Goal: Task Accomplishment & Management: Complete application form

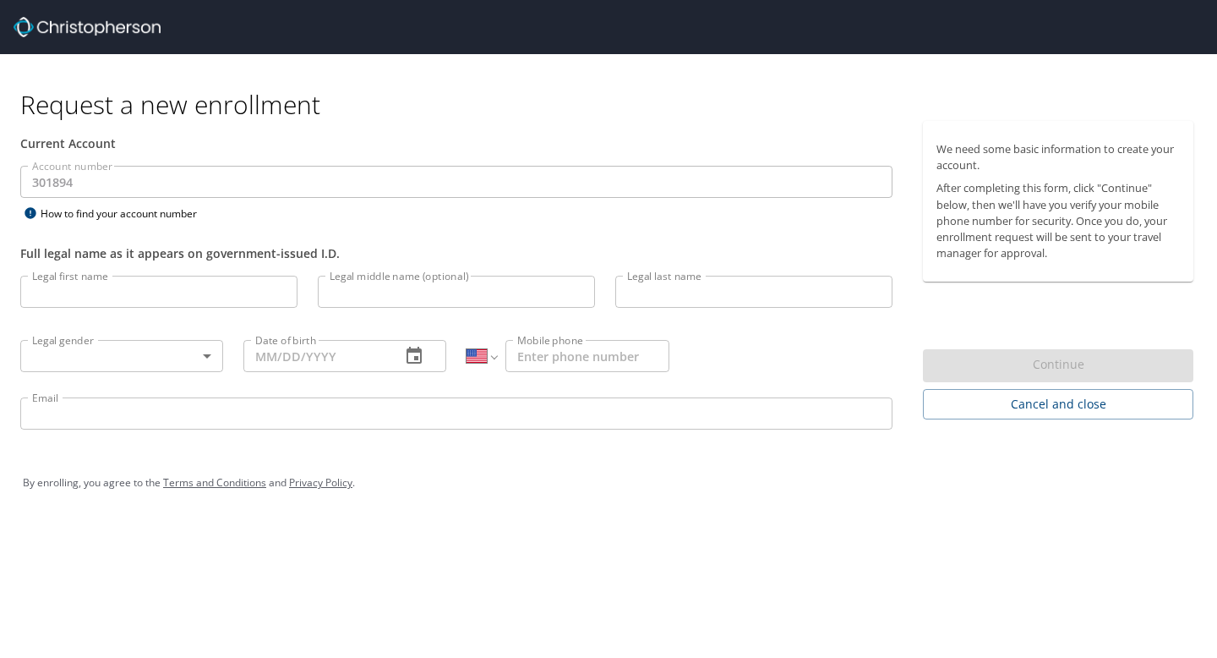
select select "US"
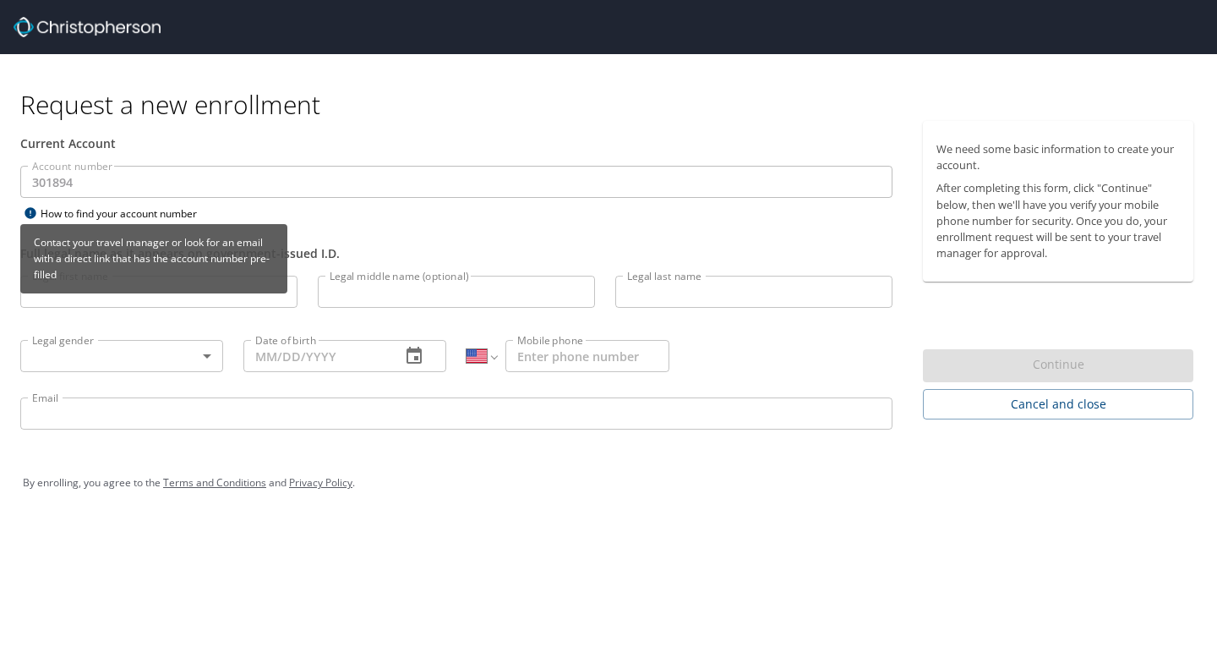
click at [167, 292] on div "Contact your travel manager or look for an email with a direct link that has th…" at bounding box center [153, 264] width 267 height 81
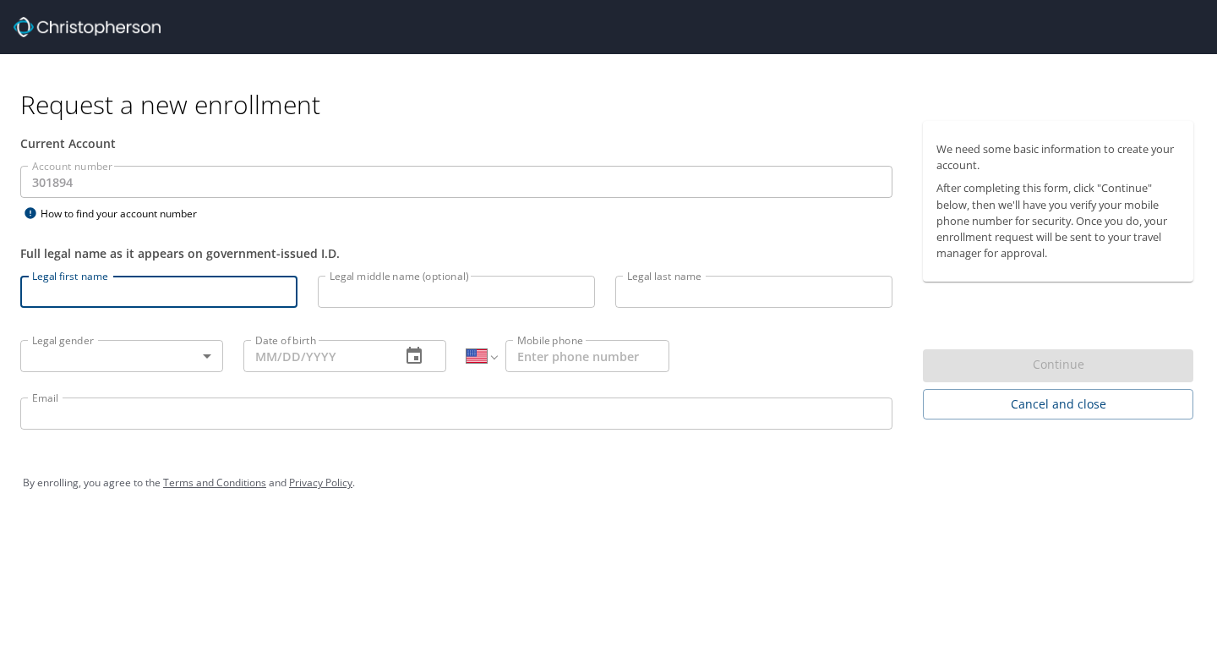
click at [163, 298] on input "Legal first name" at bounding box center [158, 292] width 277 height 32
type input "[PERSON_NAME]"
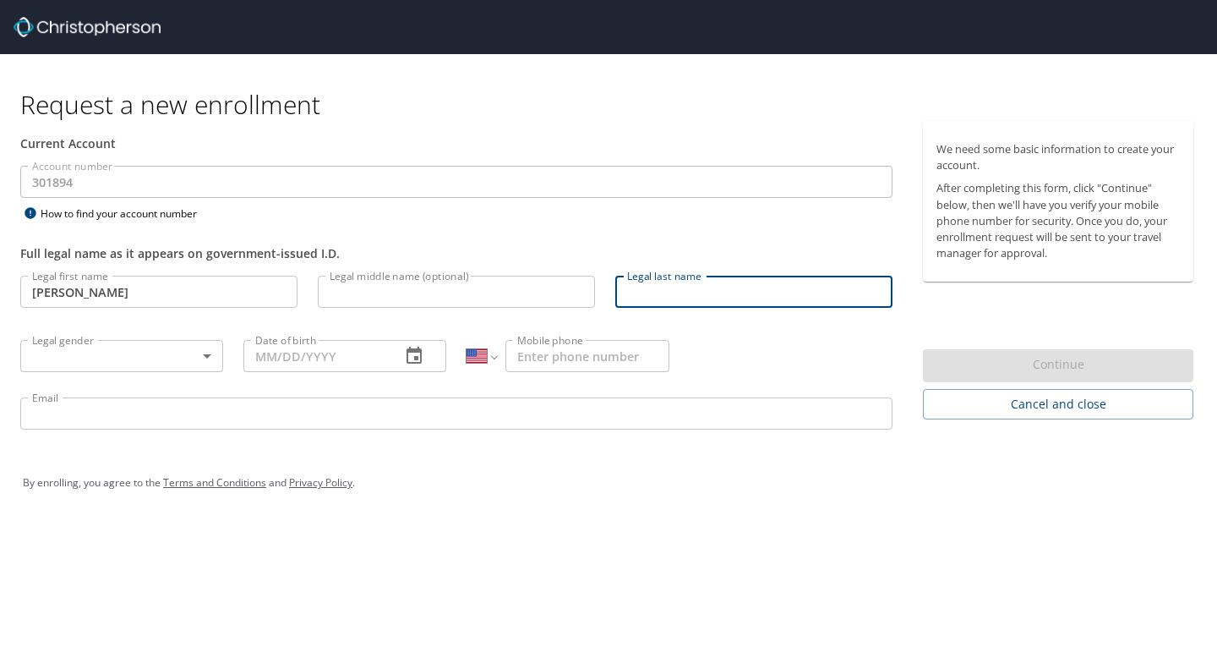
click at [662, 303] on input "Legal last name" at bounding box center [753, 292] width 277 height 32
type input "Young"
click at [126, 364] on body "Request a new enrollment Current Account Account number 301894 Account number H…" at bounding box center [608, 329] width 1217 height 658
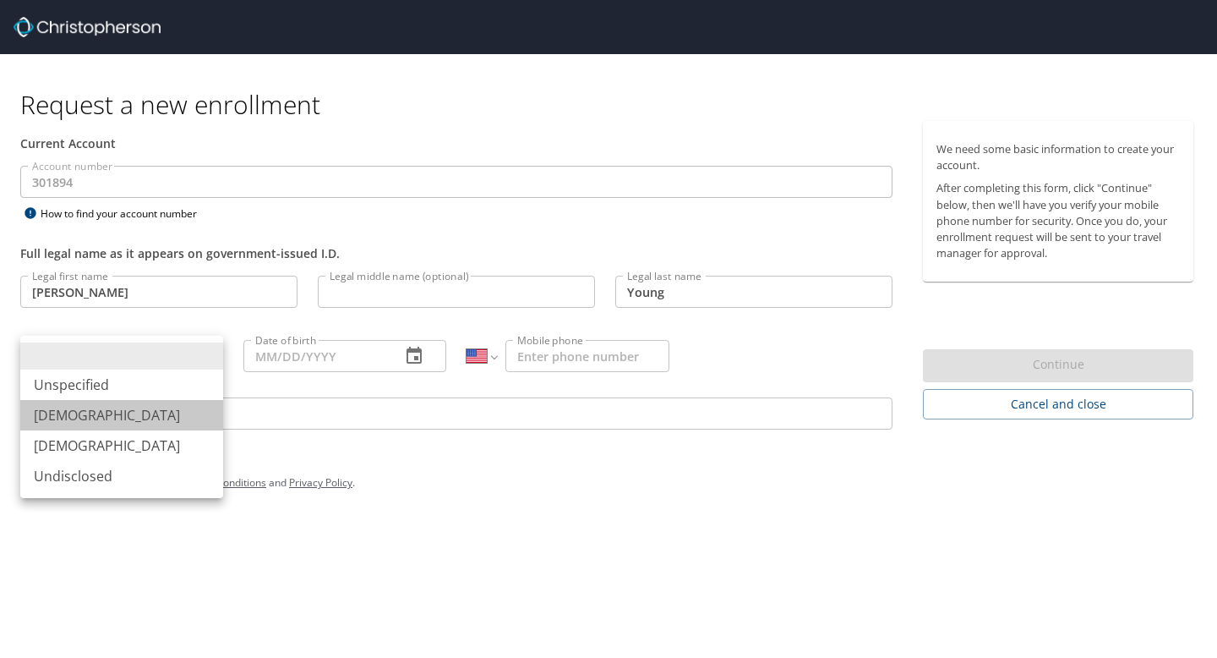
click at [107, 419] on li "[DEMOGRAPHIC_DATA]" at bounding box center [121, 415] width 203 height 30
type input "[DEMOGRAPHIC_DATA]"
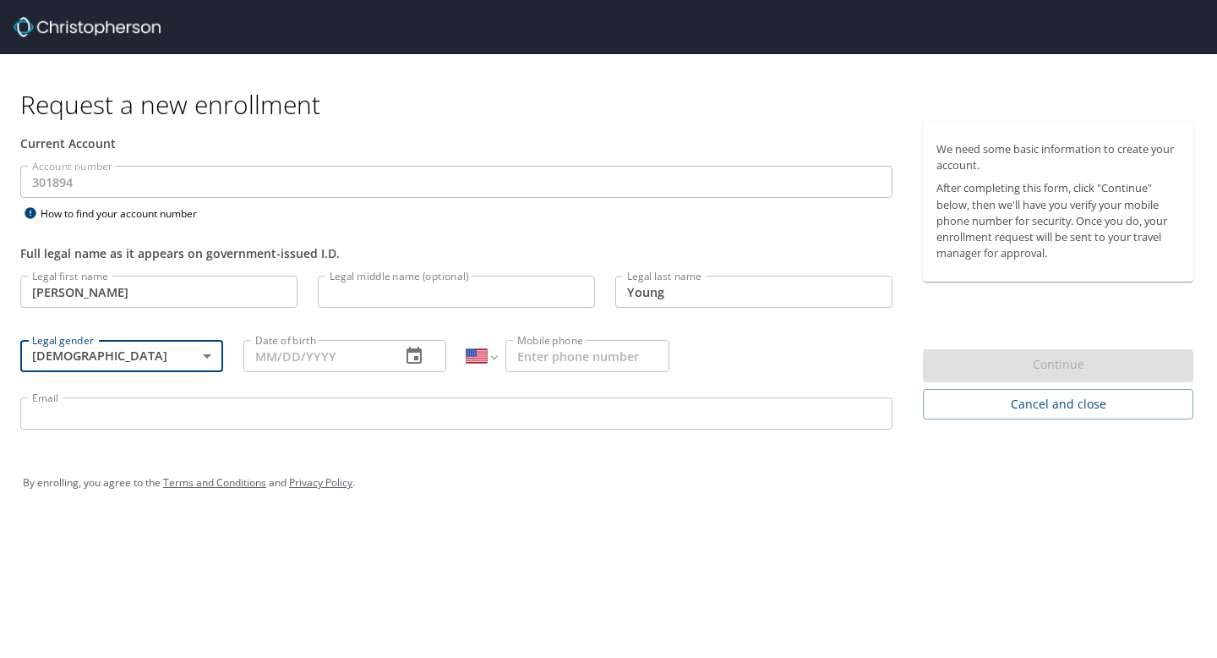
click at [316, 355] on input "Date of birth" at bounding box center [315, 356] width 144 height 32
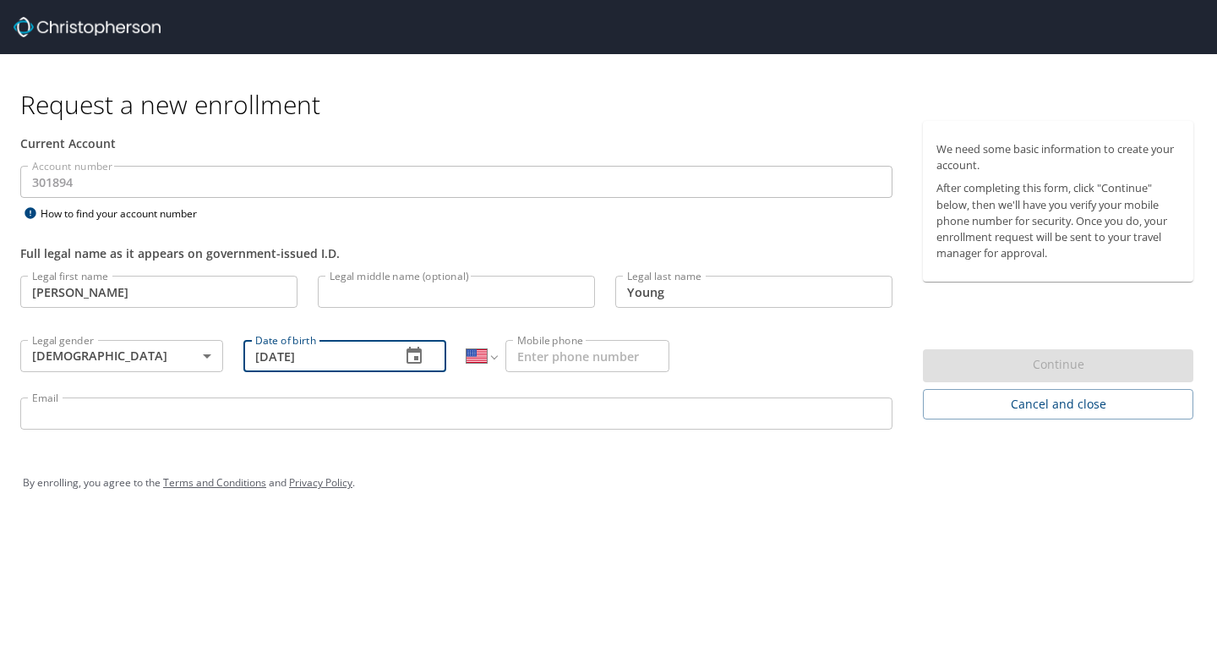
type input "[DATE]"
click at [434, 462] on div "By enrolling, you agree to the Terms and Conditions and Privacy Policy ." at bounding box center [609, 483] width 1172 height 42
click at [583, 354] on input "Mobile phone" at bounding box center [587, 356] width 164 height 32
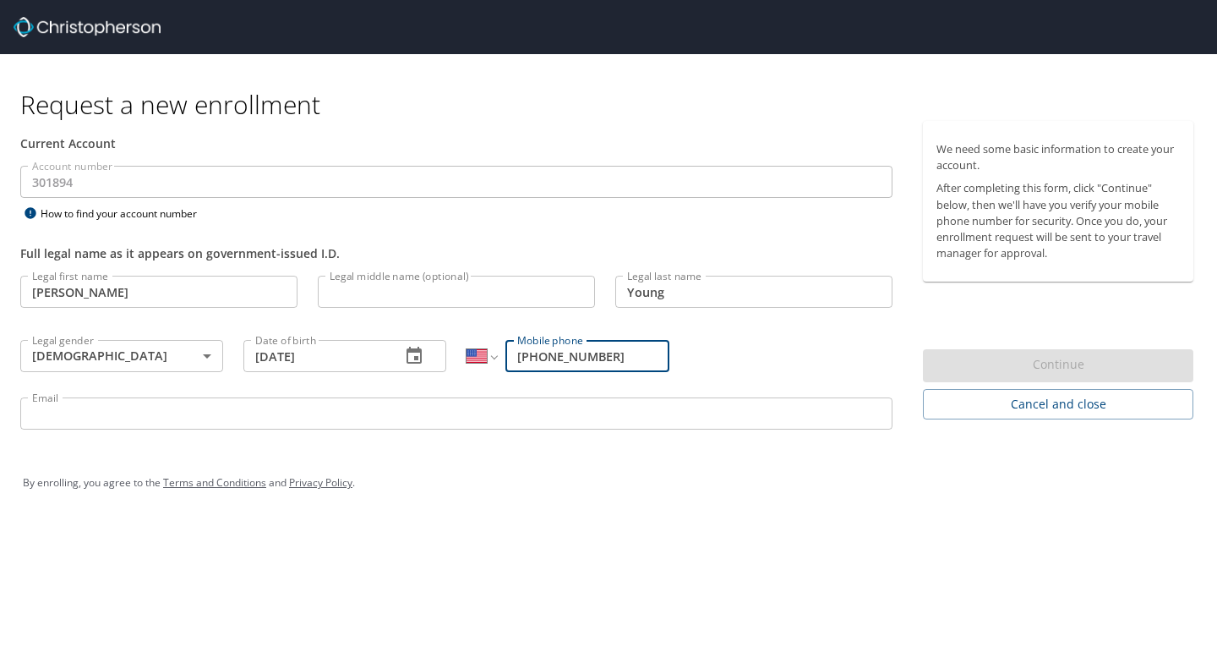
type input "[PHONE_NUMBER]"
click at [434, 417] on input "Email" at bounding box center [456, 413] width 872 height 32
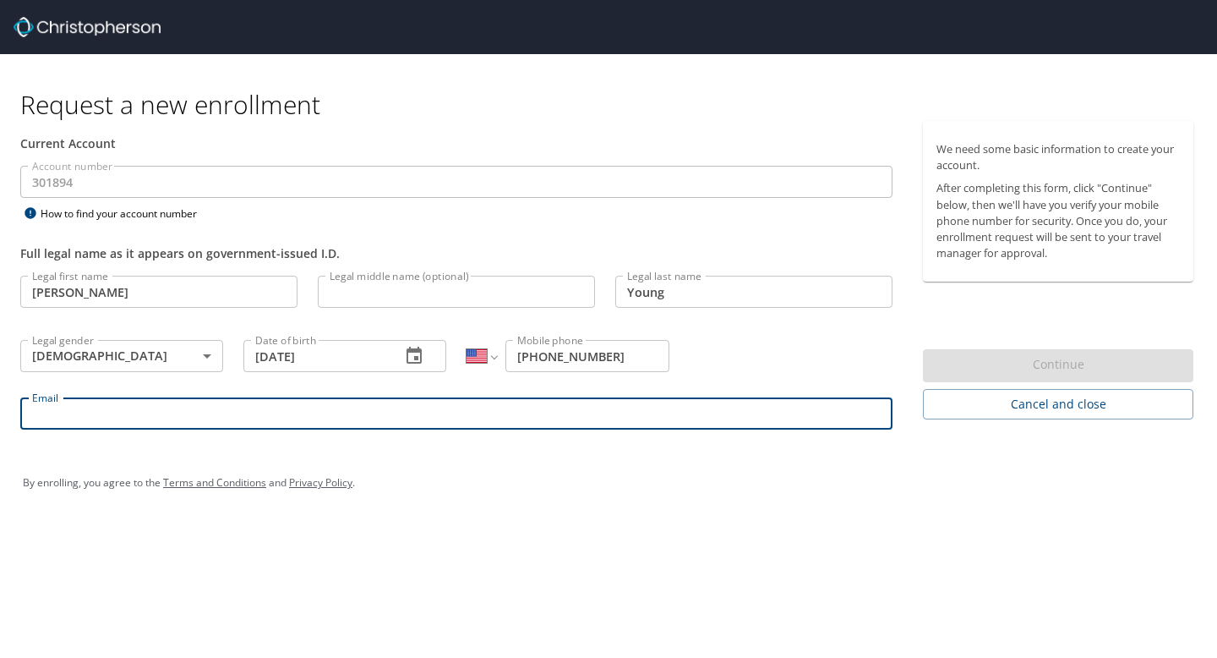
type input "[EMAIL_ADDRESS][DOMAIN_NAME]"
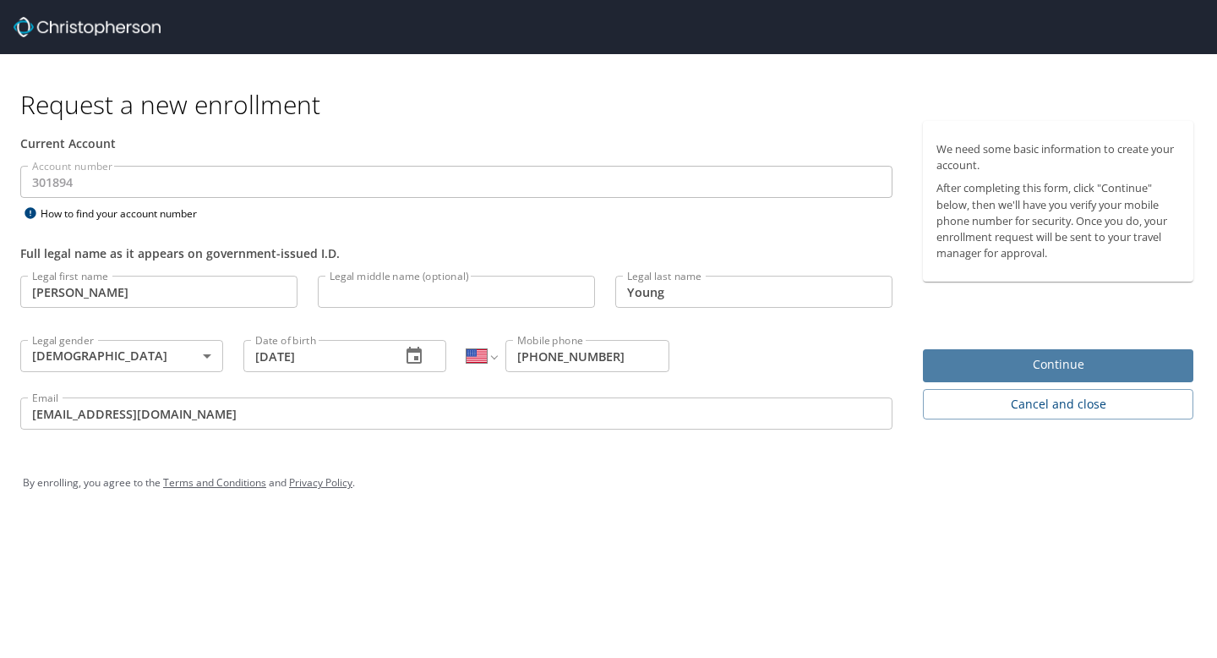
click at [1051, 369] on span "Continue" at bounding box center [1058, 364] width 243 height 21
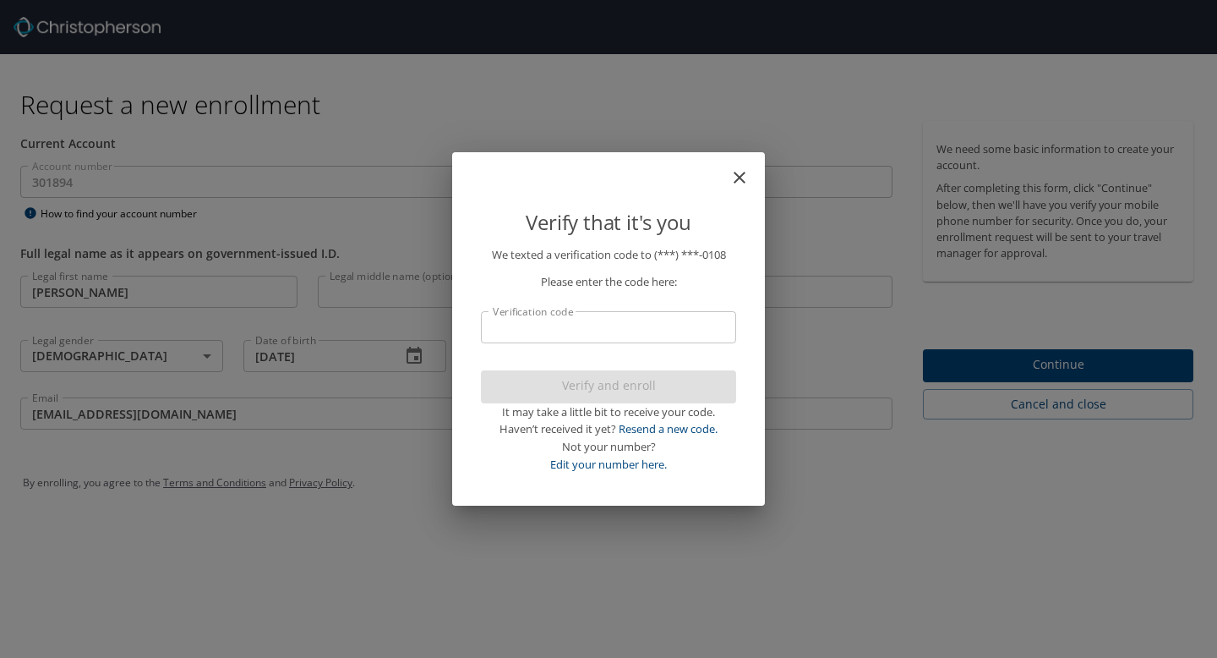
click at [610, 330] on input "Verification code" at bounding box center [608, 327] width 255 height 32
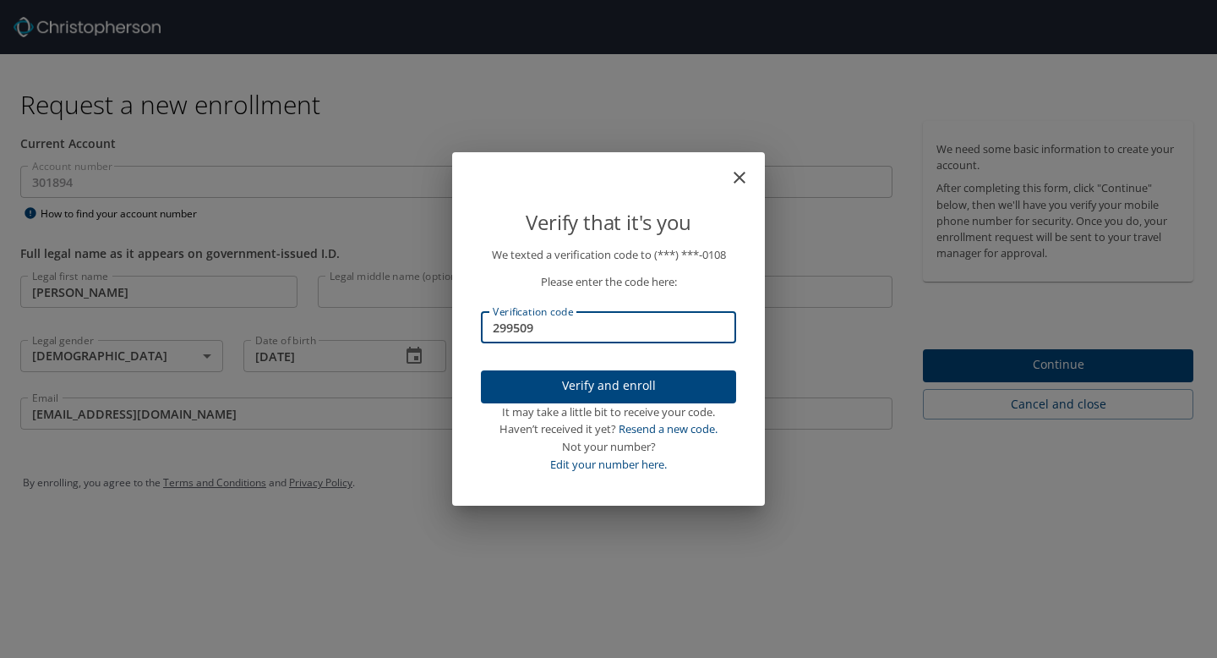
type input "299509"
click at [614, 375] on span "Verify and enroll" at bounding box center [608, 385] width 228 height 21
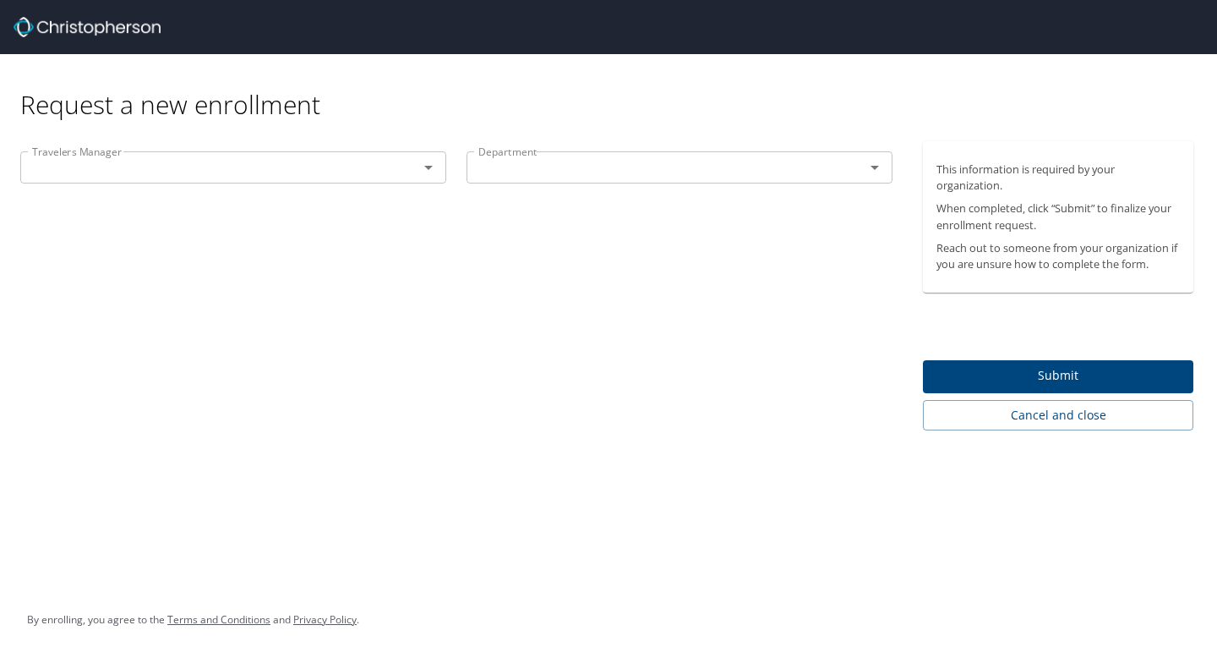
click at [426, 164] on icon "Open" at bounding box center [428, 167] width 20 height 20
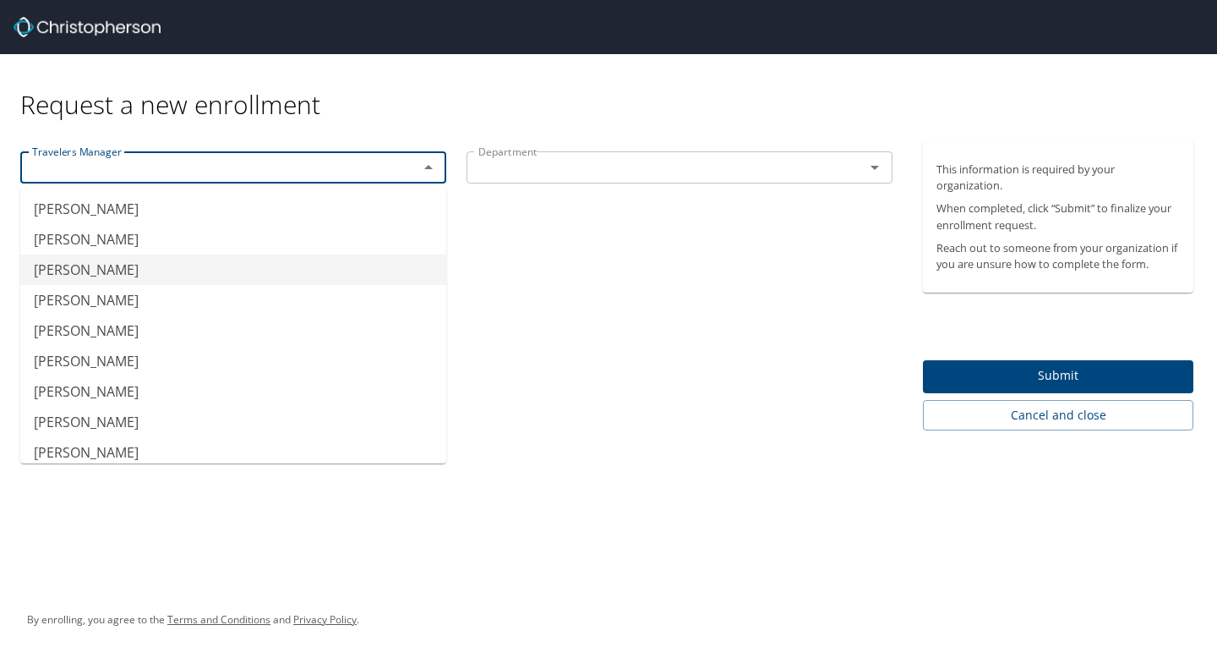
click at [164, 276] on li "[PERSON_NAME]" at bounding box center [233, 269] width 426 height 30
type input "[PERSON_NAME]"
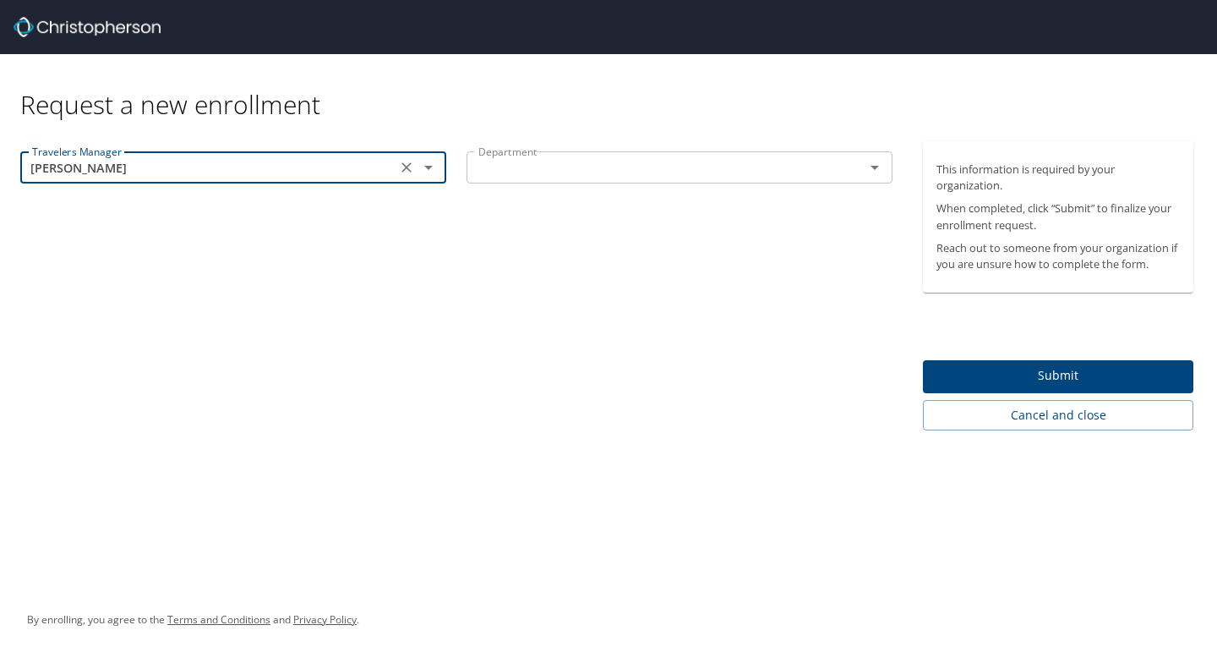
click at [634, 161] on input "text" at bounding box center [655, 167] width 366 height 22
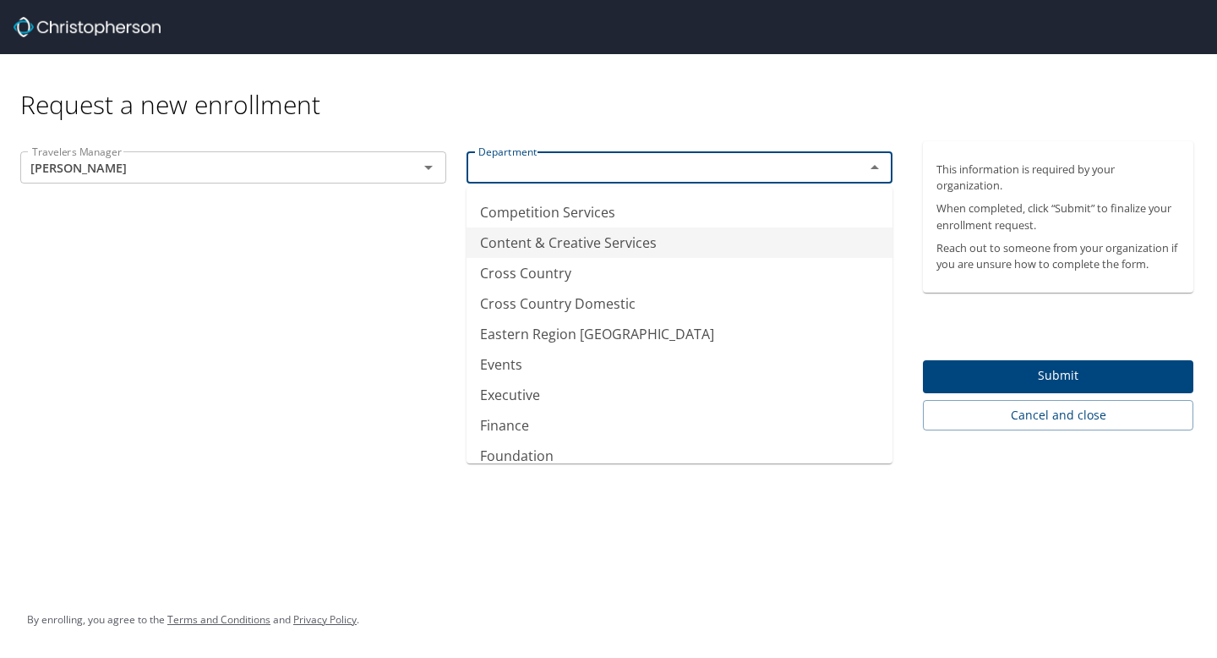
scroll to position [312, 0]
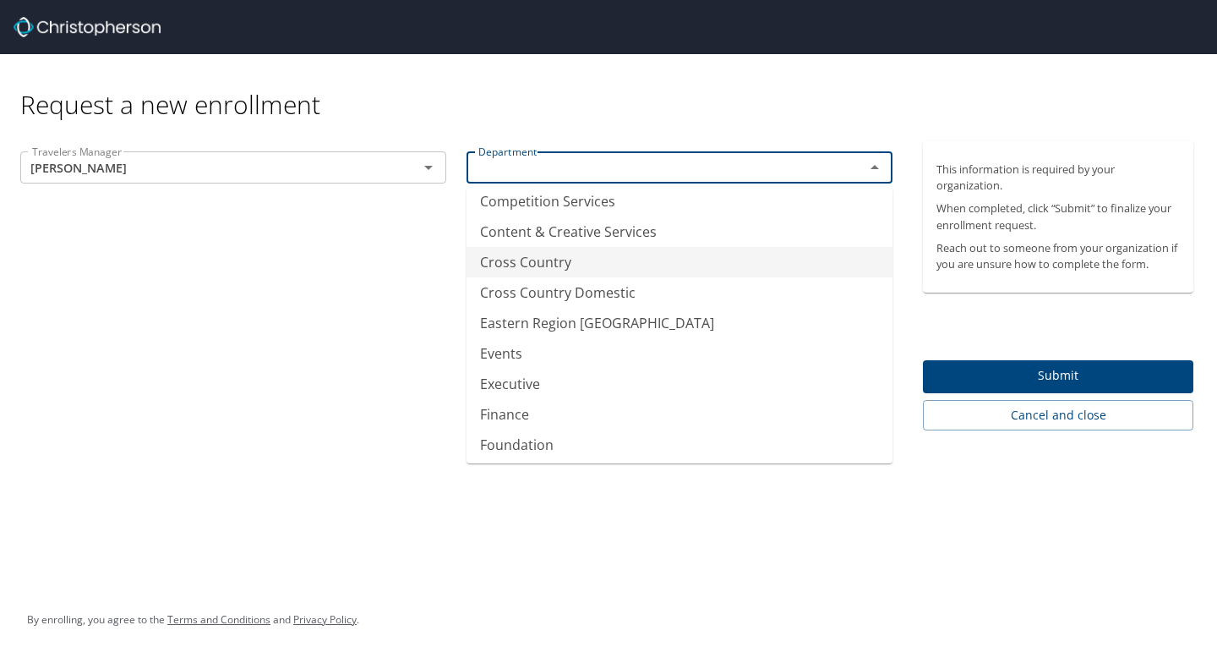
click at [625, 270] on li "Cross Country" at bounding box center [680, 262] width 426 height 30
type input "Cross Country"
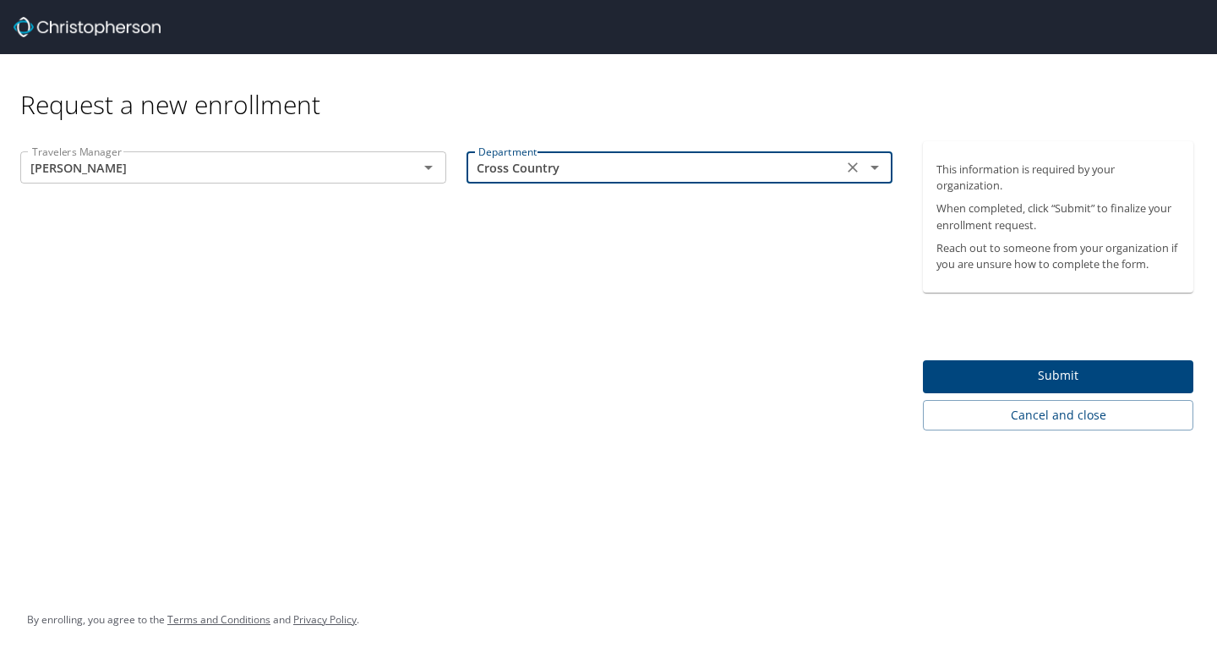
click at [981, 376] on span "Submit" at bounding box center [1058, 375] width 243 height 21
